Goal: Information Seeking & Learning: Learn about a topic

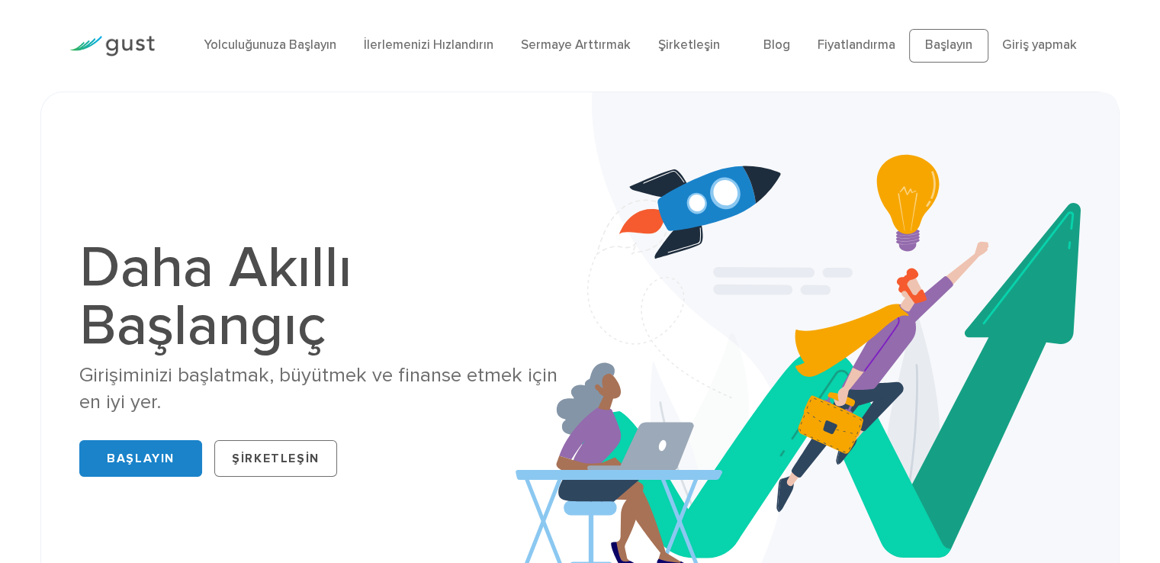
click at [385, 210] on div "Daha Akıllı Başlangıç Girişiminizi başlatmak, büyütmek ve finanse etmek için en…" at bounding box center [580, 360] width 1025 height 461
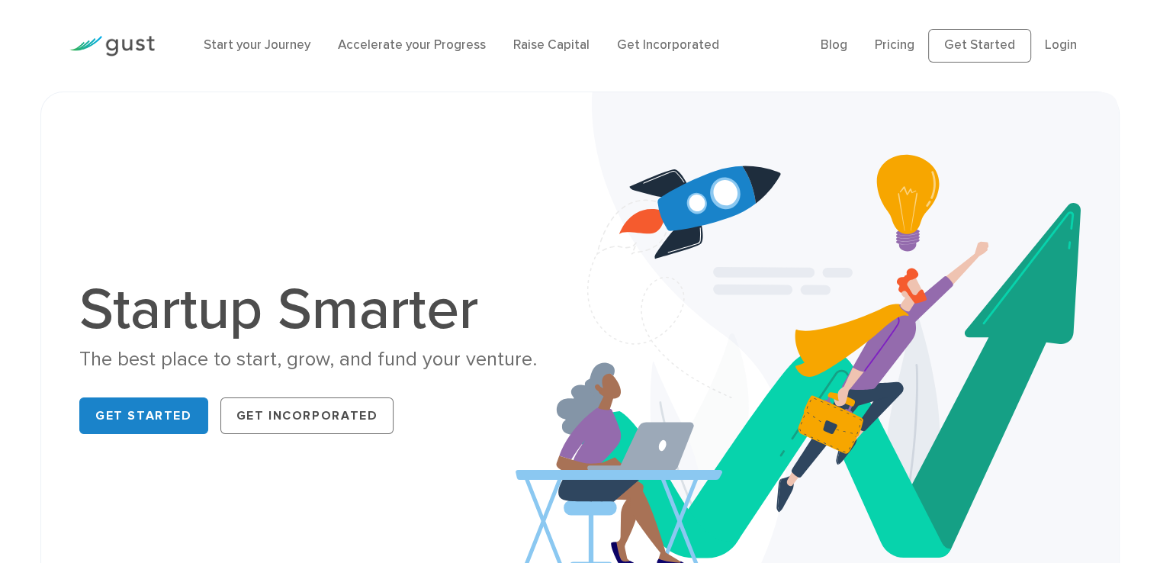
click at [713, 80] on div "Start your Journey Accelerate your Progress Raise Capital Get Incorporated Blog…" at bounding box center [580, 46] width 1044 height 92
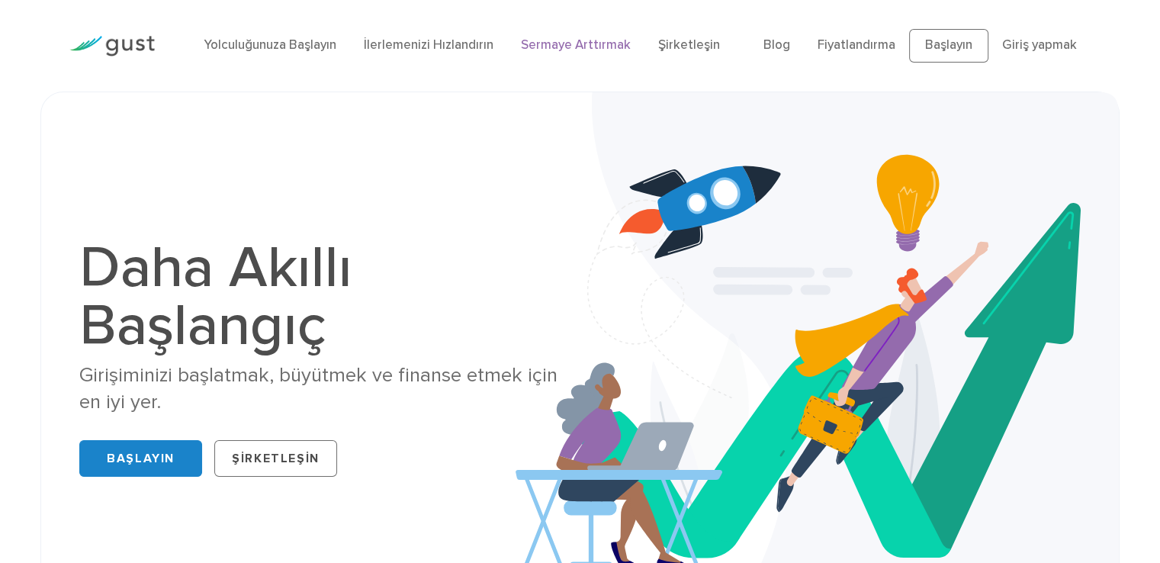
click at [580, 41] on font "Sermaye Arttırmak" at bounding box center [576, 44] width 110 height 15
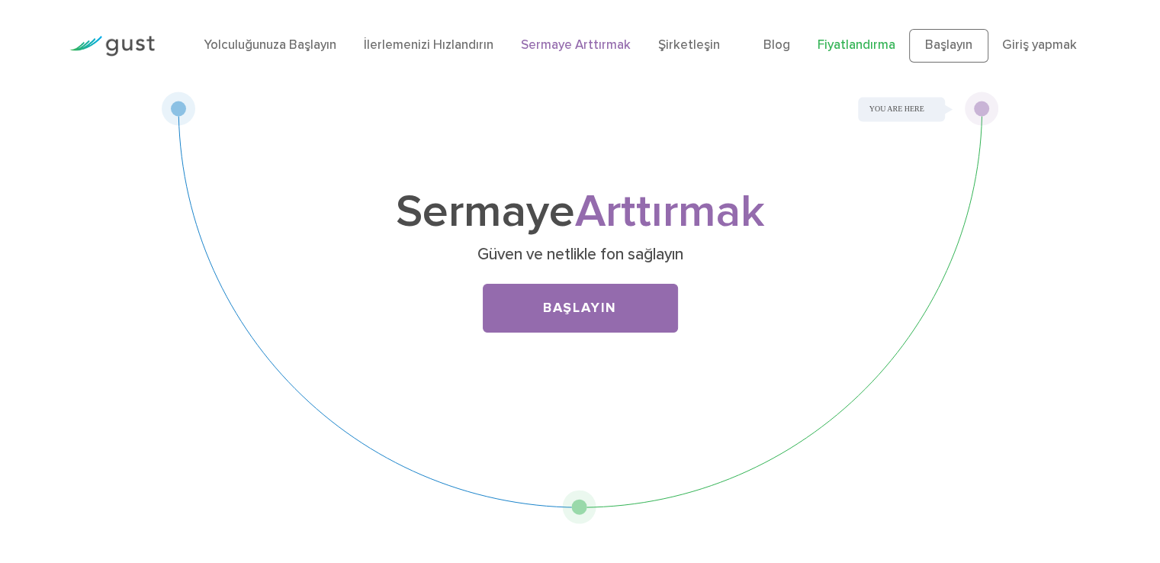
click at [877, 47] on font "Fiyatlandırma" at bounding box center [857, 44] width 78 height 15
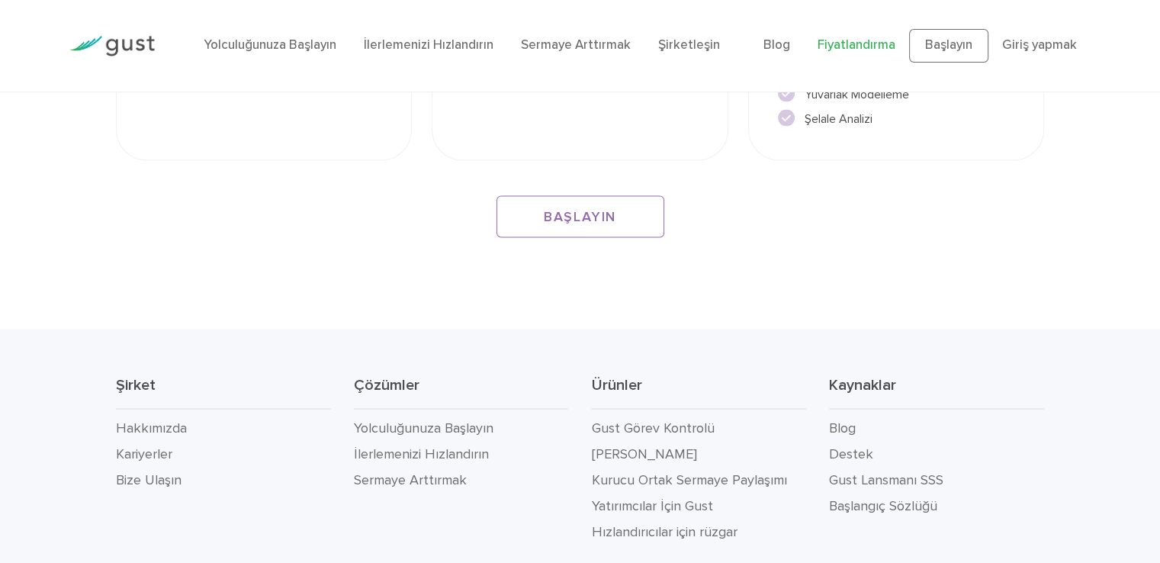
scroll to position [2934, 0]
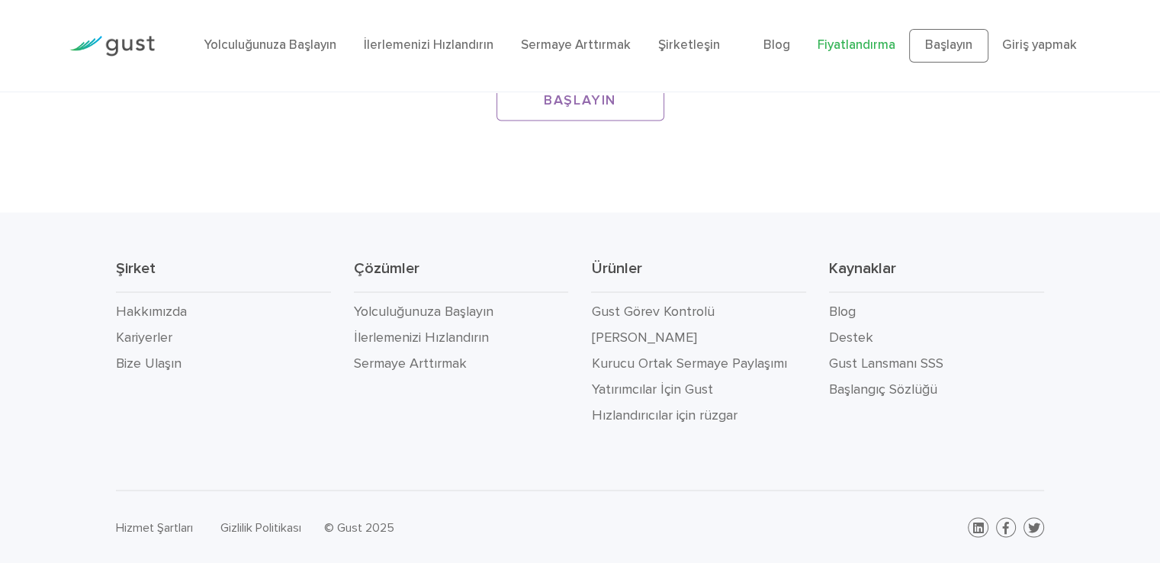
click at [668, 352] on li "Kurucu Ortak Sermaye Paylaşımı" at bounding box center [698, 364] width 215 height 26
click at [670, 356] on font "Kurucu Ortak Sermaye Paylaşımı" at bounding box center [688, 364] width 195 height 16
